Goal: Use online tool/utility: Use online tool/utility

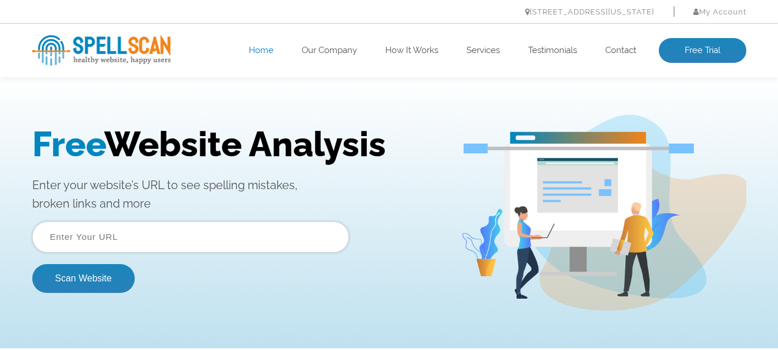
click at [184, 236] on input "text" at bounding box center [190, 236] width 317 height 31
paste input "[URL][DOMAIN_NAME]"
type input "[URL][DOMAIN_NAME]"
click at [32, 264] on button "Scan Website" at bounding box center [83, 278] width 102 height 29
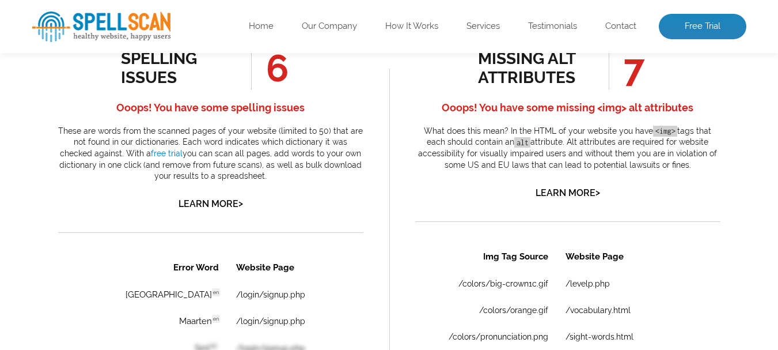
scroll to position [576, 0]
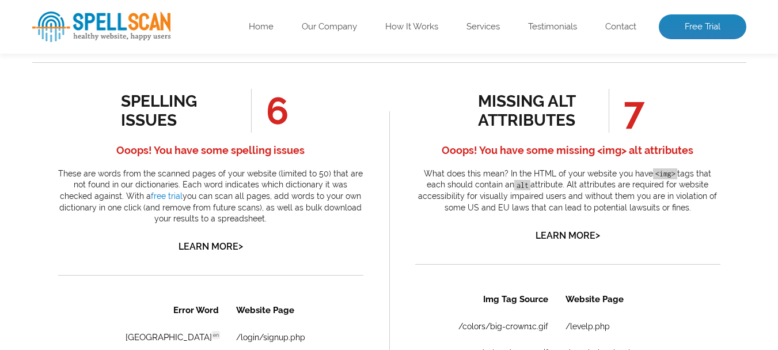
scroll to position [633, 0]
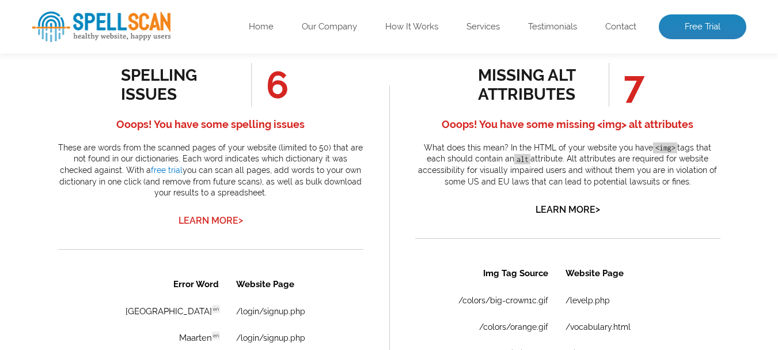
click at [191, 217] on link "Learn More >" at bounding box center [210, 220] width 64 height 11
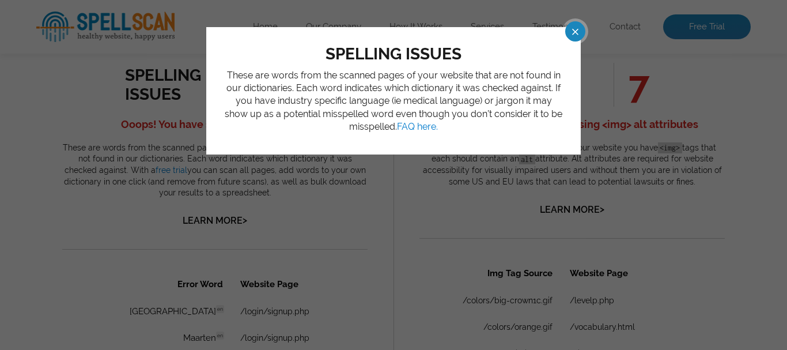
click at [575, 29] on span at bounding box center [564, 31] width 20 height 20
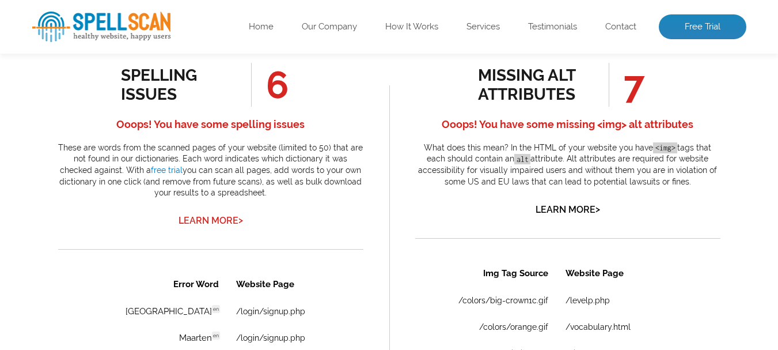
click at [208, 221] on link "Learn More >" at bounding box center [210, 220] width 64 height 11
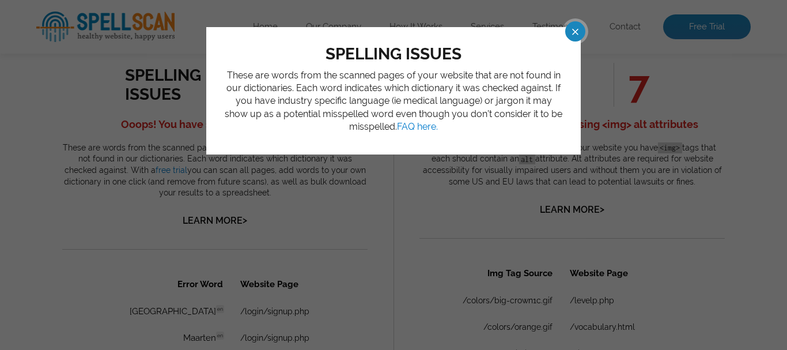
click at [571, 31] on span at bounding box center [564, 31] width 20 height 20
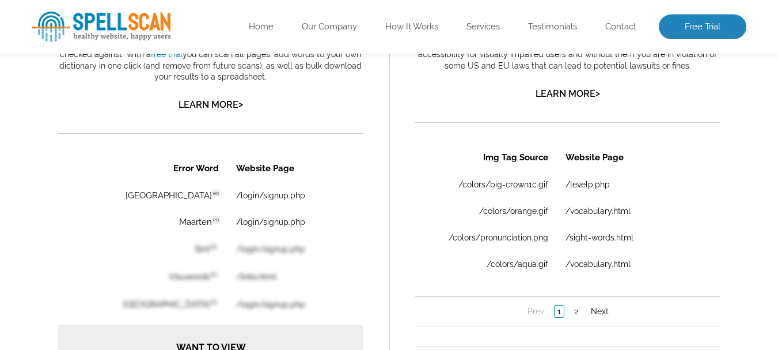
scroll to position [749, 0]
